Goal: Task Accomplishment & Management: Use online tool/utility

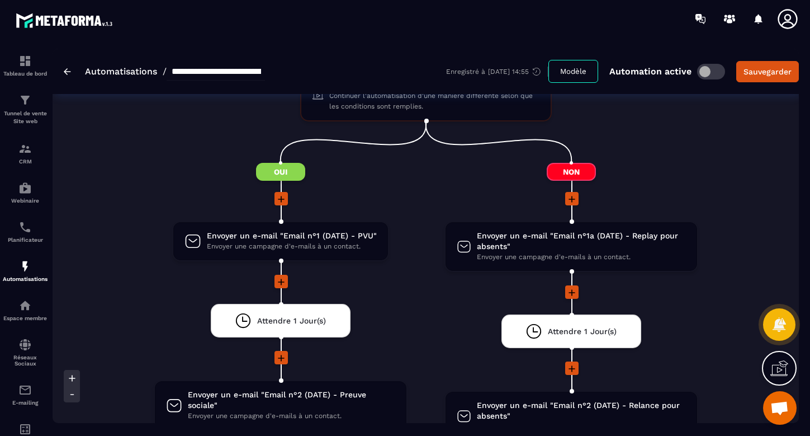
scroll to position [707, 0]
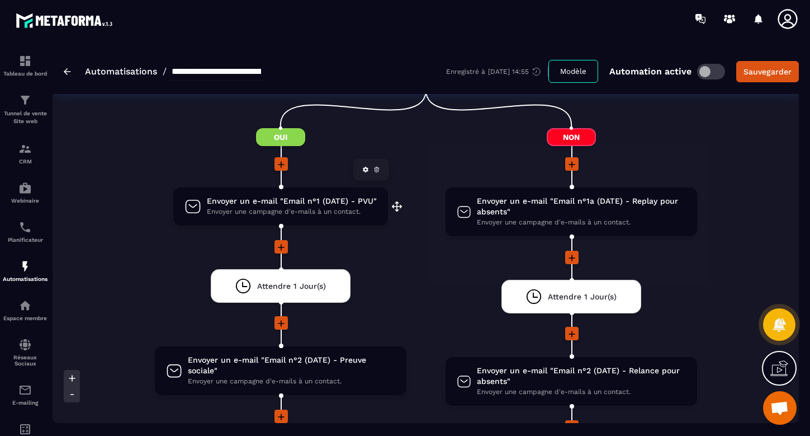
click at [301, 206] on span "Envoyer une campagne d'e-mails à un contact." at bounding box center [292, 211] width 170 height 11
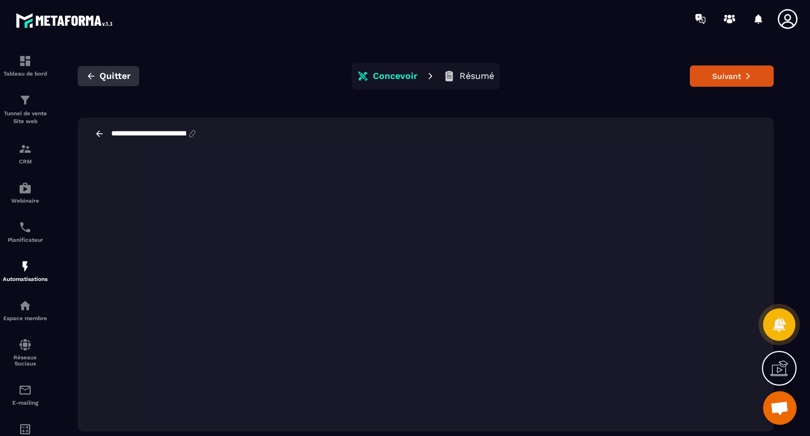
click at [105, 77] on span "Quitter" at bounding box center [115, 75] width 31 height 11
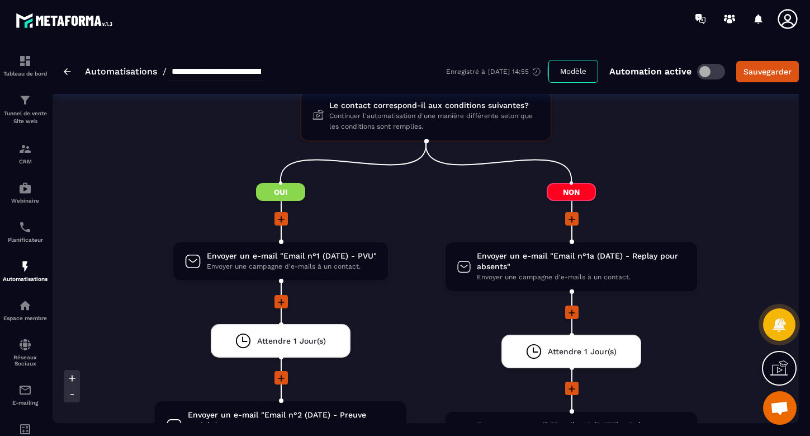
scroll to position [656, 0]
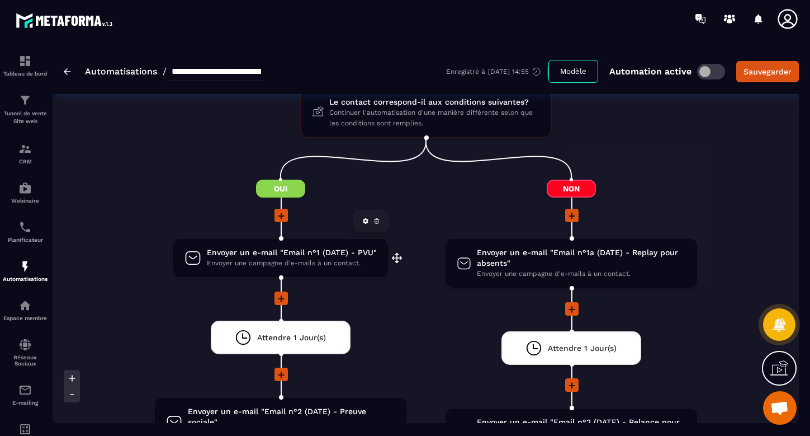
click at [275, 254] on span "Envoyer un e-mail "Email n°1 (DATE) - PVU"" at bounding box center [292, 252] width 170 height 11
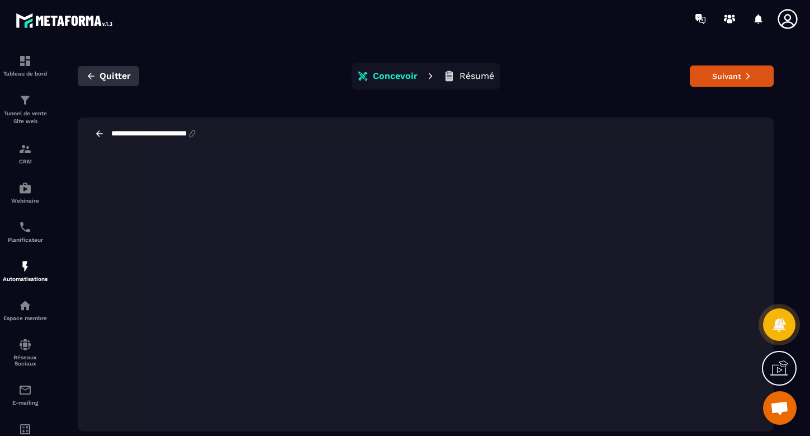
click at [122, 74] on span "Quitter" at bounding box center [115, 75] width 31 height 11
